Goal: Task Accomplishment & Management: Complete application form

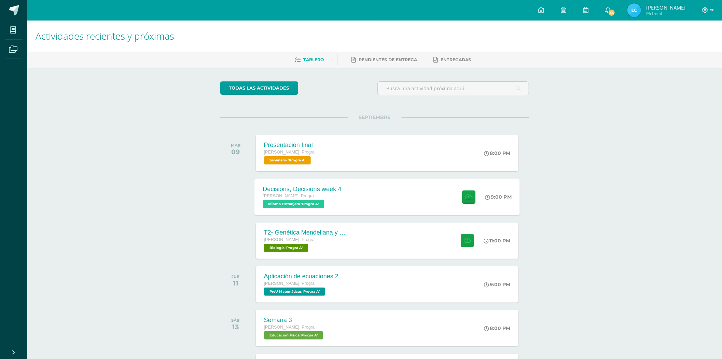
click at [330, 183] on div "Decisions, Decisions week 4 Quinto Bach. Progra Idioma Extranjero 'Progra A'" at bounding box center [301, 196] width 95 height 37
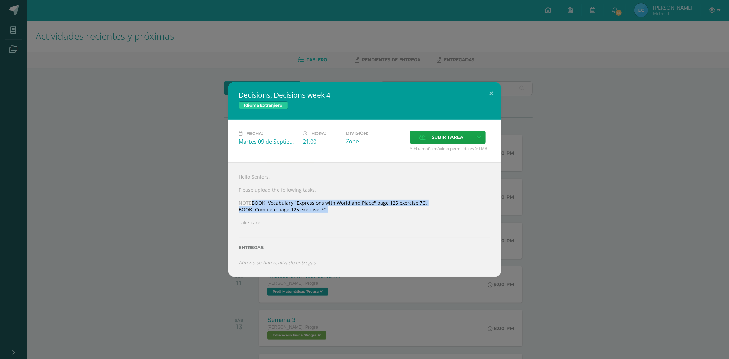
drag, startPoint x: 250, startPoint y: 204, endPoint x: 390, endPoint y: 210, distance: 140.2
click at [363, 210] on div "Hello Seniors, Please upload the following tasks. NOTEBOOK: Vocabulary "Express…" at bounding box center [364, 219] width 273 height 114
click at [363, 38] on div "Decisions, Decisions week 4 Idioma Extranjero Fecha: Martes 09 de Septiembre Ho…" at bounding box center [364, 179] width 729 height 359
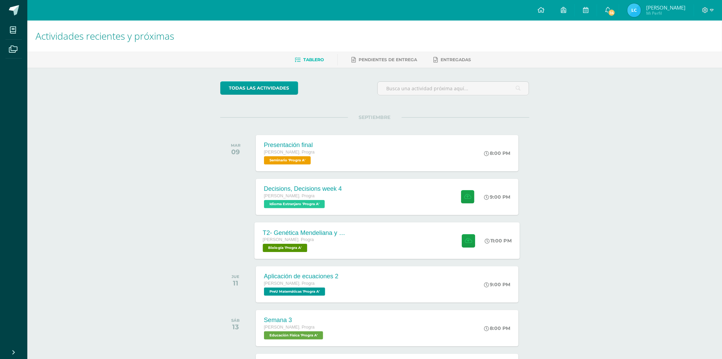
click at [360, 238] on div "T2- Genética Mendeliana y sus aplicaciones Quinto Bach. Progra Biología 'Progra…" at bounding box center [386, 240] width 265 height 37
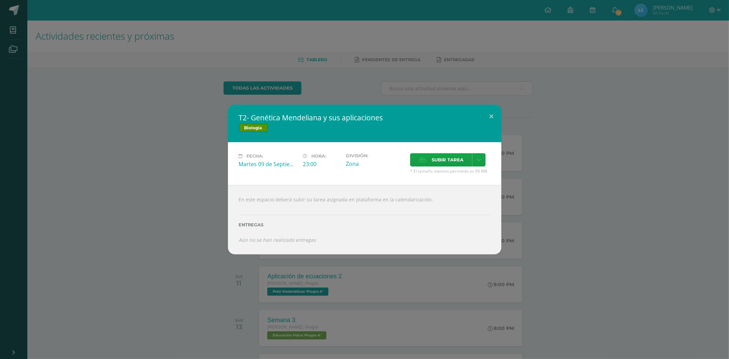
click at [85, 128] on div "T2- Genética Mendeliana y sus aplicaciones Biología Fecha: Martes 09 de Septiem…" at bounding box center [364, 179] width 723 height 149
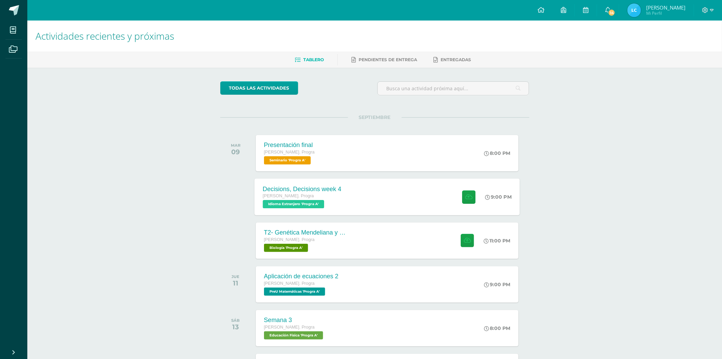
click at [363, 197] on div "Decisions, Decisions week 4 Quinto Bach. Progra Idioma Extranjero 'Progra A' 9:…" at bounding box center [386, 196] width 265 height 37
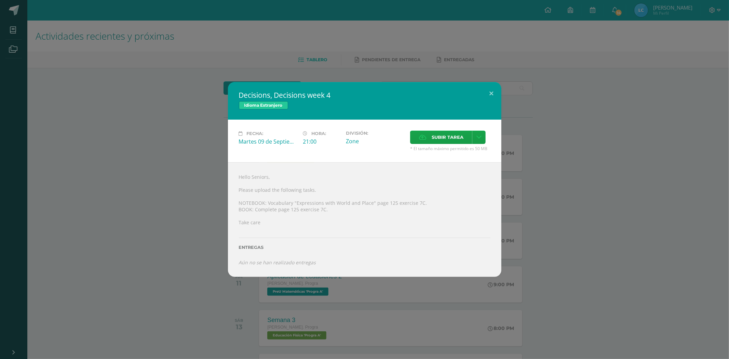
click at [159, 117] on div "Decisions, Decisions week 4 Idioma Extranjero Fecha: Martes 09 de Septiembre Ho…" at bounding box center [364, 179] width 723 height 195
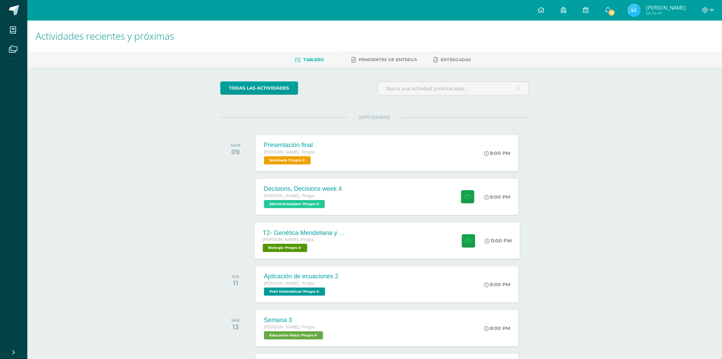
click at [291, 251] on div "T2- Genética Mendeliana y sus aplicaciones Quinto Bach. Progra Biología 'Progra…" at bounding box center [303, 240] width 99 height 37
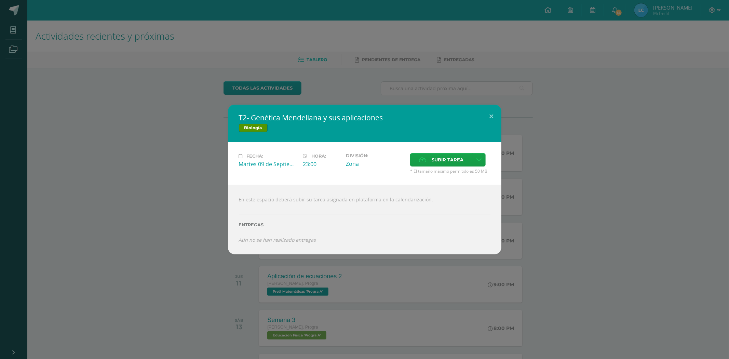
drag, startPoint x: 279, startPoint y: 118, endPoint x: 378, endPoint y: 160, distance: 107.6
click at [363, 118] on h2 "T2- Genética Mendeliana y sus aplicaciones" at bounding box center [364, 118] width 251 height 10
click at [363, 155] on link at bounding box center [478, 159] width 13 height 13
click at [363, 170] on link "Subir enlace" at bounding box center [455, 174] width 68 height 11
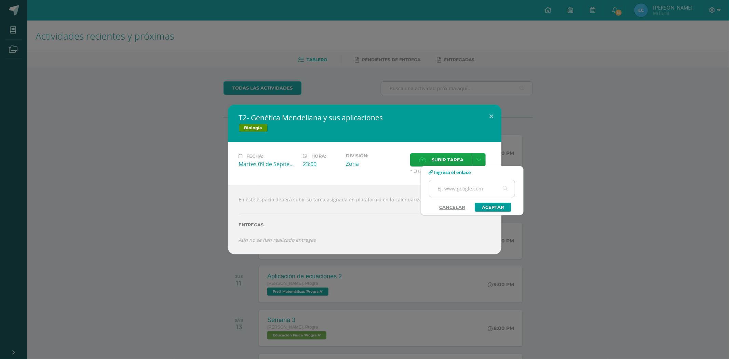
click at [363, 191] on input "text" at bounding box center [471, 188] width 85 height 17
paste input "https://docs.google.com/document/d/1RKzUJenSJnhkH4pckF1TqqA7wpnwdmnULq1xQVFGWOs…"
type input "https://docs.google.com/document/d/1RKzUJenSJnhkH4pckF1TqqA7wpnwdmnULq1xQVFGWOs…"
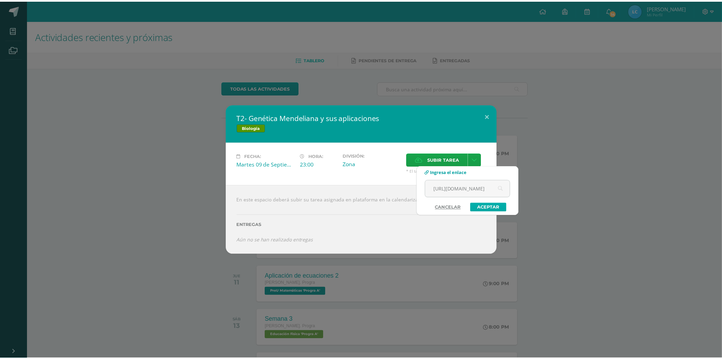
scroll to position [0, 0]
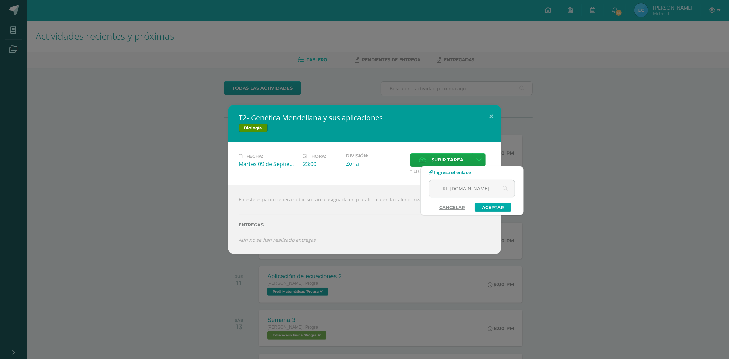
click at [363, 204] on link "Aceptar" at bounding box center [492, 207] width 37 height 9
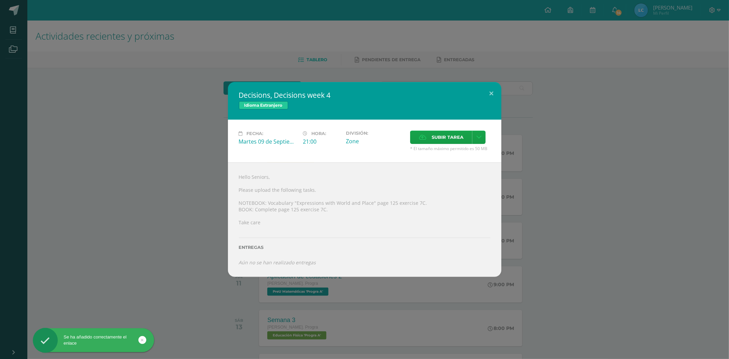
click at [281, 251] on div "Entregas" at bounding box center [364, 245] width 251 height 28
click at [92, 175] on div "Decisions, Decisions week 4 Idioma Extranjero Fecha: Martes 09 de Septiembre Ho…" at bounding box center [364, 179] width 723 height 195
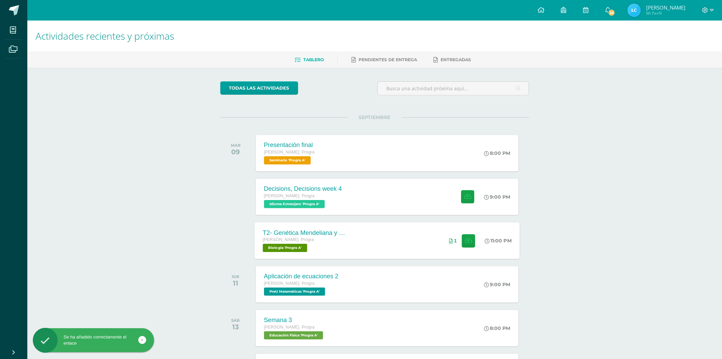
click at [334, 235] on div "T2- Genética Mendeliana y sus aplicaciones" at bounding box center [304, 232] width 83 height 7
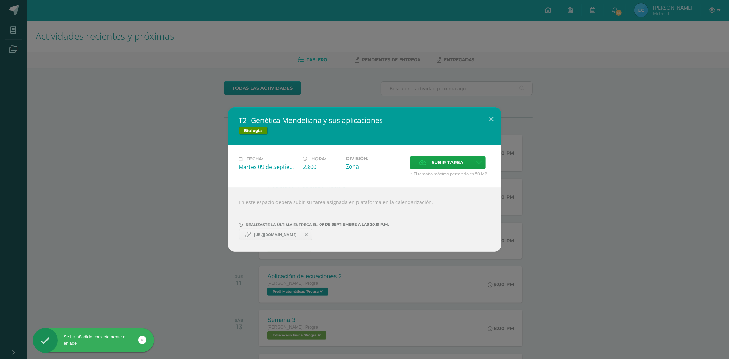
click at [277, 234] on span "https://docs.google.com/document/d/1RKzUJenSJnhkH4pckF1TqqA7wpnwdmnULq1xQVFGWOs…" at bounding box center [275, 234] width 50 height 5
click at [275, 233] on span "https://docs.google.com/document/d/1RKzUJenSJnhkH4pckF1TqqA7wpnwdmnULq1xQVFGWOs…" at bounding box center [275, 234] width 50 height 5
drag, startPoint x: 275, startPoint y: 233, endPoint x: 471, endPoint y: 137, distance: 218.0
click at [363, 138] on div "T2- Genética Mendeliana y sus aplicaciones Biología Fecha: Martes 09 de Septiem…" at bounding box center [364, 179] width 273 height 144
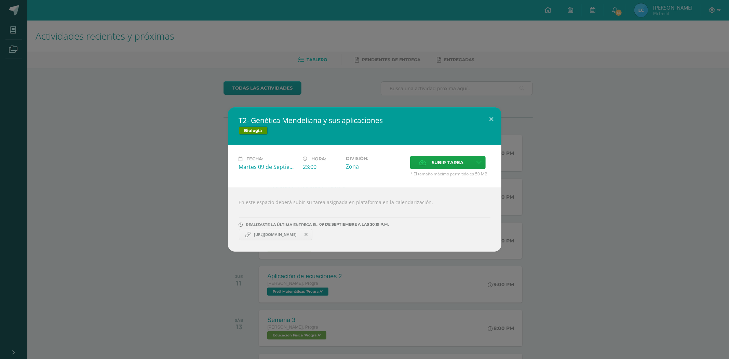
click at [363, 142] on div "T2- Genética Mendeliana y sus aplicaciones Biología Fecha: Martes 09 de Septiem…" at bounding box center [364, 179] width 723 height 144
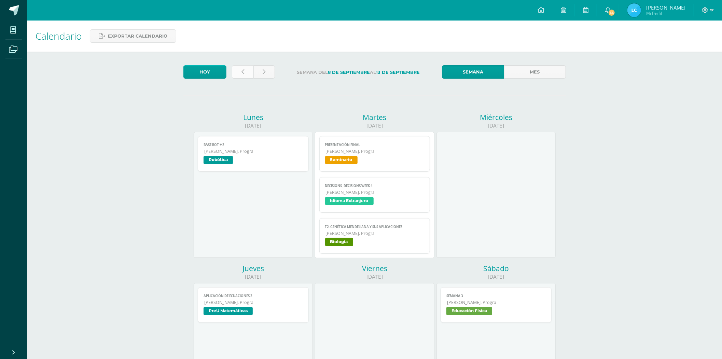
click at [239, 69] on link at bounding box center [243, 71] width 22 height 13
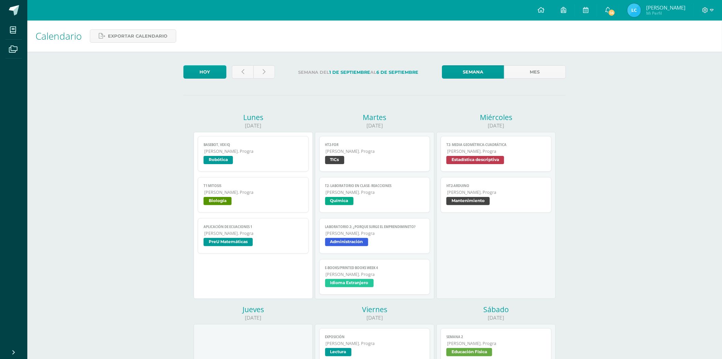
click at [233, 178] on link "T1 Mitosis [PERSON_NAME]. Progra Biología" at bounding box center [253, 195] width 111 height 36
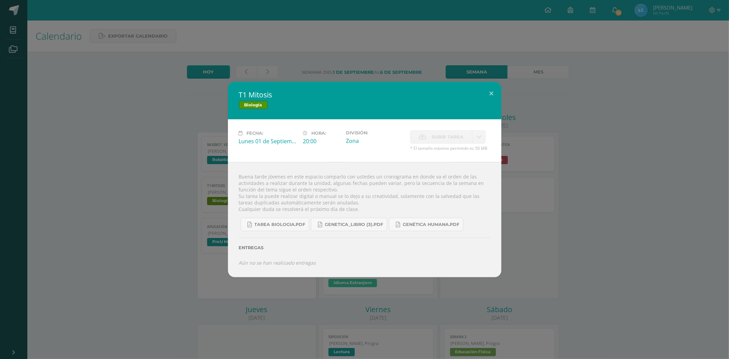
click at [195, 83] on div "T1 Mitosis Biología Fecha: [DATE] Hora: 20:00 División: Zona Subir tarea Subir …" at bounding box center [364, 179] width 723 height 195
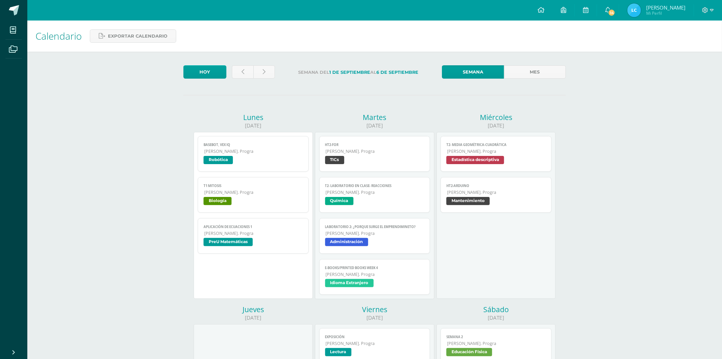
click at [505, 192] on span "[PERSON_NAME]. Progra" at bounding box center [496, 192] width 99 height 6
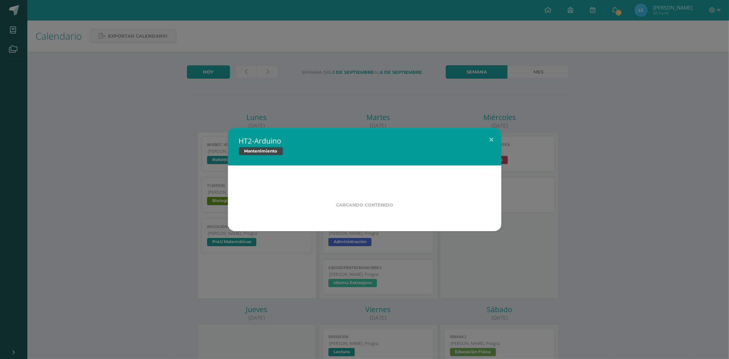
click at [564, 130] on div "HT2-[PERSON_NAME] Mantenimiento Cargando contenido" at bounding box center [364, 179] width 723 height 103
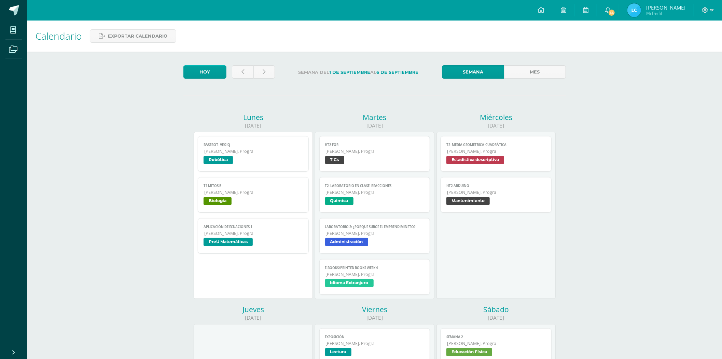
click at [481, 149] on span "[PERSON_NAME]. Progra" at bounding box center [496, 151] width 99 height 6
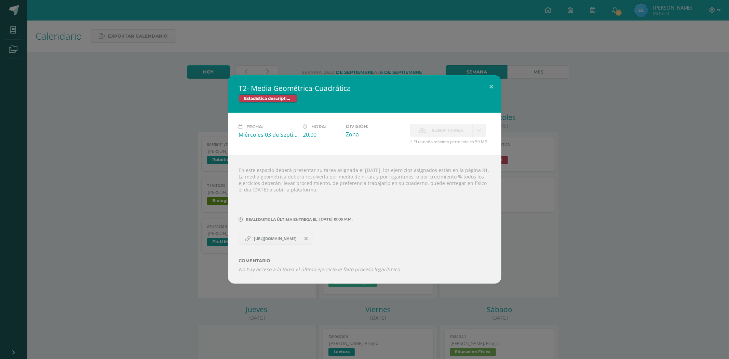
click at [263, 244] on link "[URL][DOMAIN_NAME]" at bounding box center [276, 239] width 74 height 12
click at [188, 113] on div "T2- Media Geométrica-Cuadrática Estadística descriptiva Fecha: [DATE] Hora: 20:…" at bounding box center [364, 179] width 723 height 208
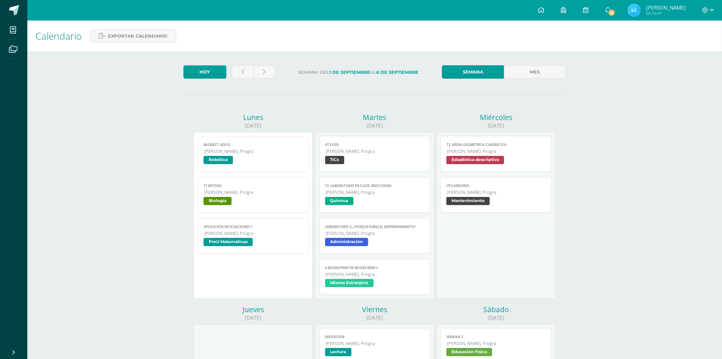
click at [493, 145] on span "T2- Media Geométrica-Cuadrática" at bounding box center [495, 144] width 99 height 4
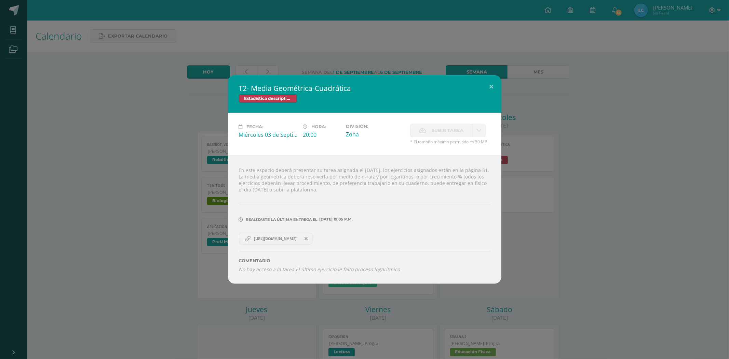
click at [606, 216] on div "T2- Media Geométrica-Cuadrática Estadística descriptiva Fecha: [DATE] Hora: 20:…" at bounding box center [364, 179] width 723 height 208
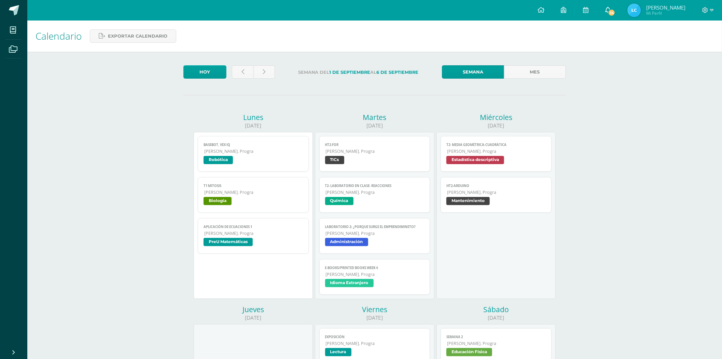
click at [619, 8] on link "14" at bounding box center [608, 10] width 22 height 20
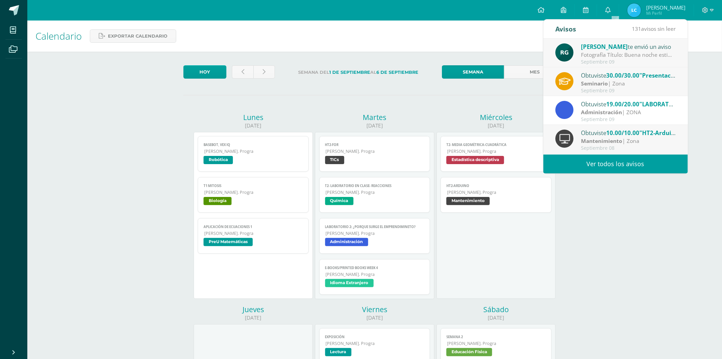
click at [623, 107] on span "19.00/20.00" at bounding box center [622, 104] width 33 height 8
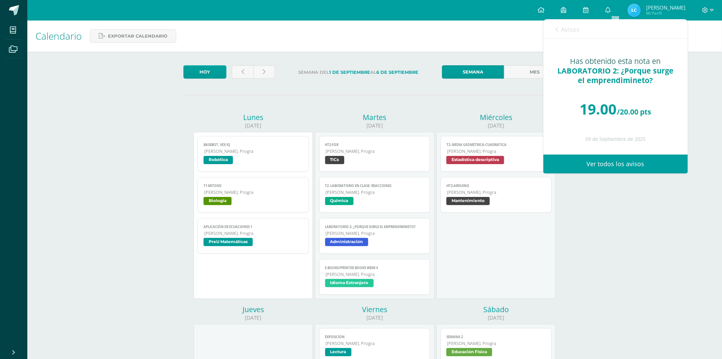
click at [659, 257] on div "Calendario Exportar calendario [DATE] Semana del [DATE] al [DATE] Semana Mes [D…" at bounding box center [374, 365] width 695 height 691
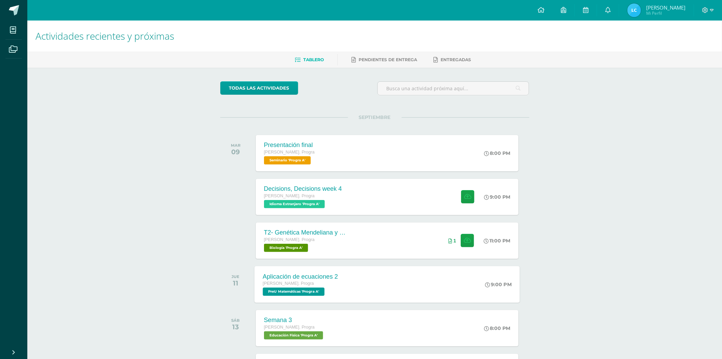
scroll to position [74, 0]
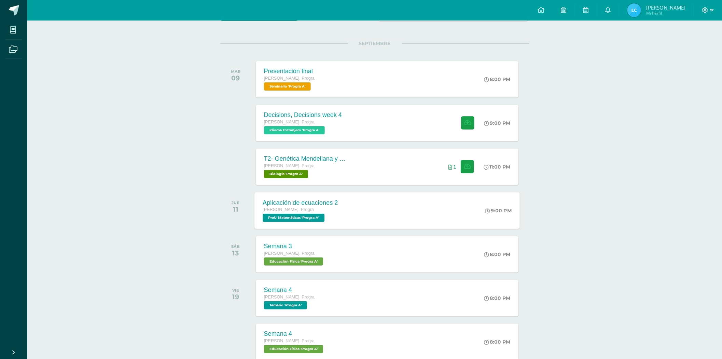
click at [363, 219] on div "Aplicación de ecuaciones 2 Quinto Bach. Progra PreU Matemáticas 'Progra A' 9:00…" at bounding box center [386, 210] width 265 height 37
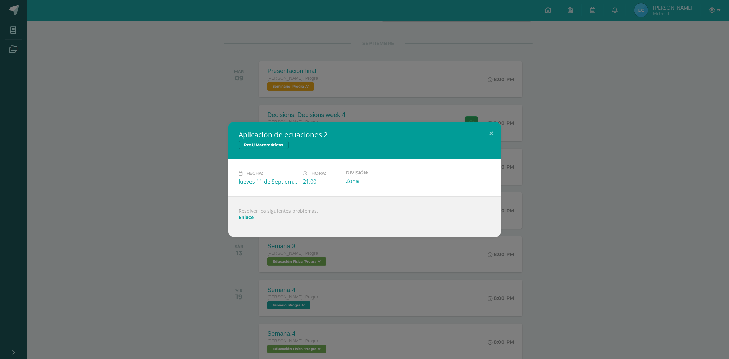
click at [248, 216] on link "Enlace" at bounding box center [246, 217] width 15 height 6
click at [144, 148] on div "Aplicación de ecuaciones 2 PreU Matemáticas Fecha: Jueves 11 de Septiembre Hora…" at bounding box center [364, 179] width 723 height 115
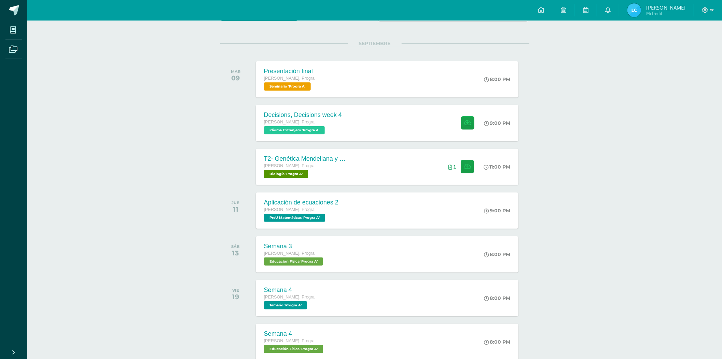
drag, startPoint x: 452, startPoint y: 202, endPoint x: 629, endPoint y: 328, distance: 218.0
click at [629, 328] on div "Actividades recientes y próximas Tablero Pendientes de entrega Entregadas todas…" at bounding box center [374, 284] width 695 height 675
click at [402, 137] on div "Decisions, Decisions week 4 Quinto Bach. Progra Idioma Extranjero 'Progra A' 9:…" at bounding box center [386, 123] width 265 height 37
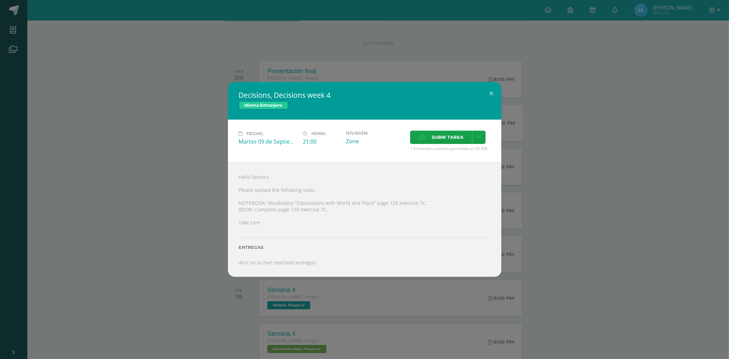
click at [309, 282] on div "Decisions, Decisions week 4 Idioma Extranjero Fecha: Martes 09 de Septiembre Ho…" at bounding box center [364, 179] width 729 height 359
